Goal: Navigation & Orientation: Find specific page/section

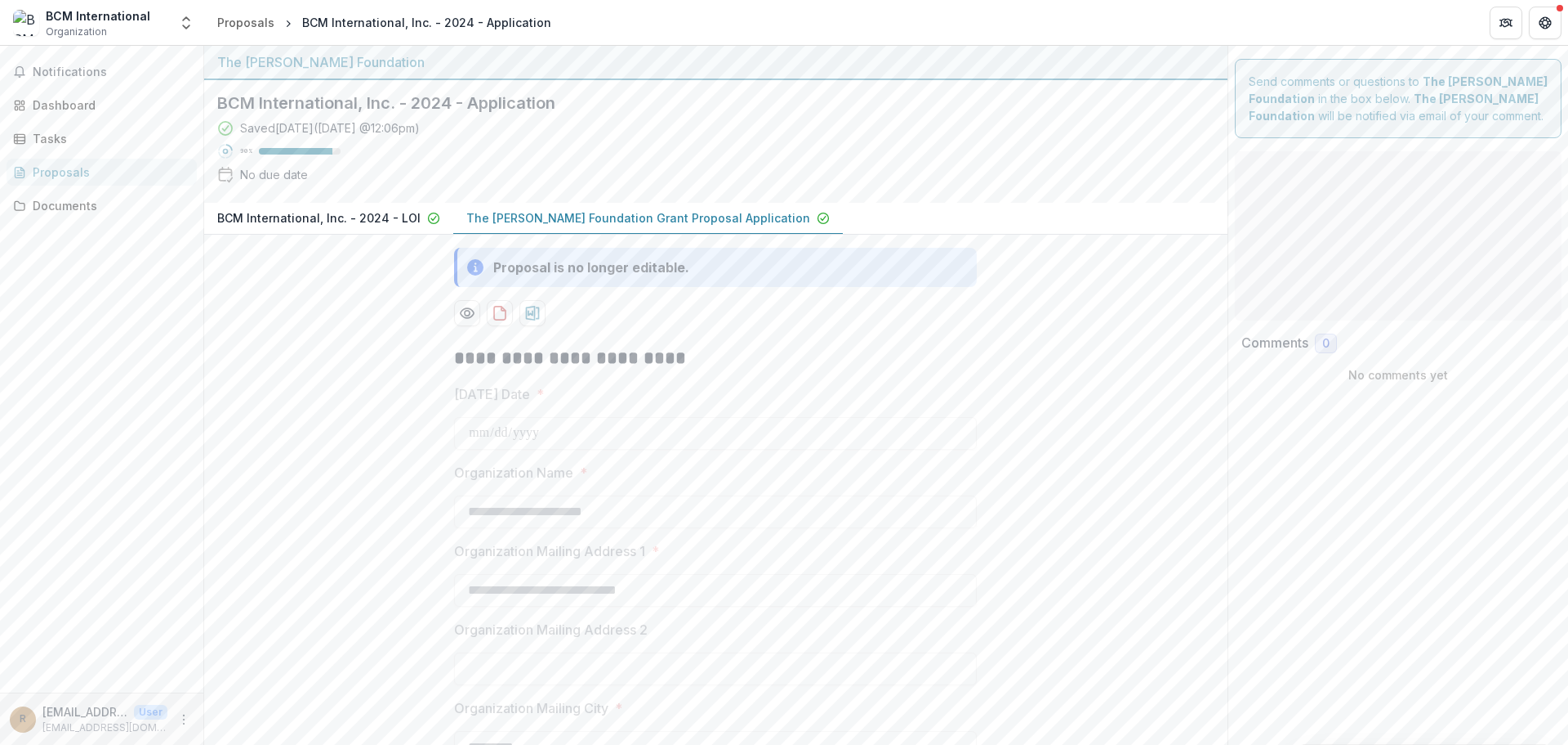
click at [102, 27] on span "Organization" at bounding box center [76, 32] width 61 height 15
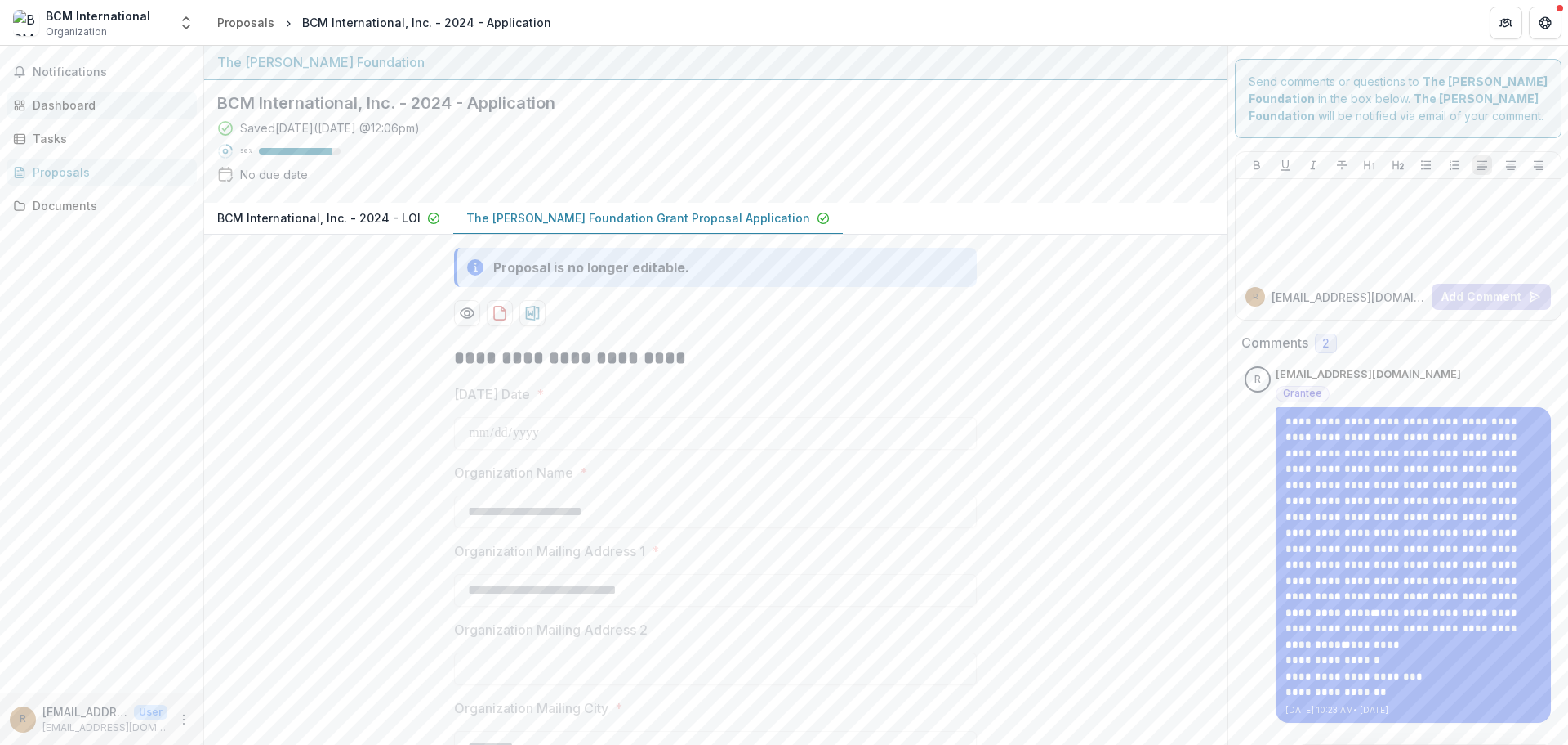
click at [52, 103] on div "Dashboard" at bounding box center [108, 105] width 151 height 17
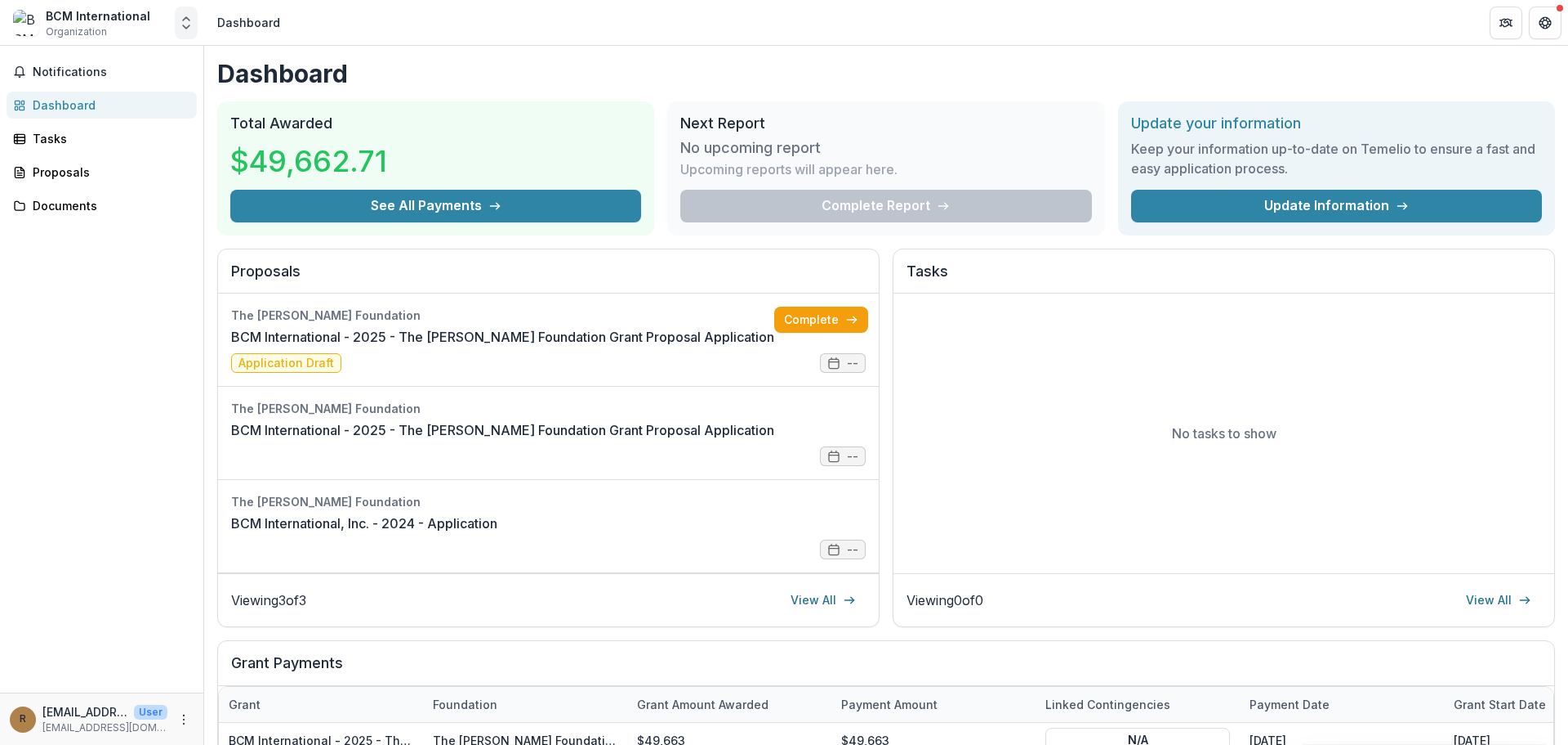
click at [185, 26] on icon "Open entity switcher" at bounding box center [186, 23] width 16 height 16
